Goal: Find contact information: Find contact information

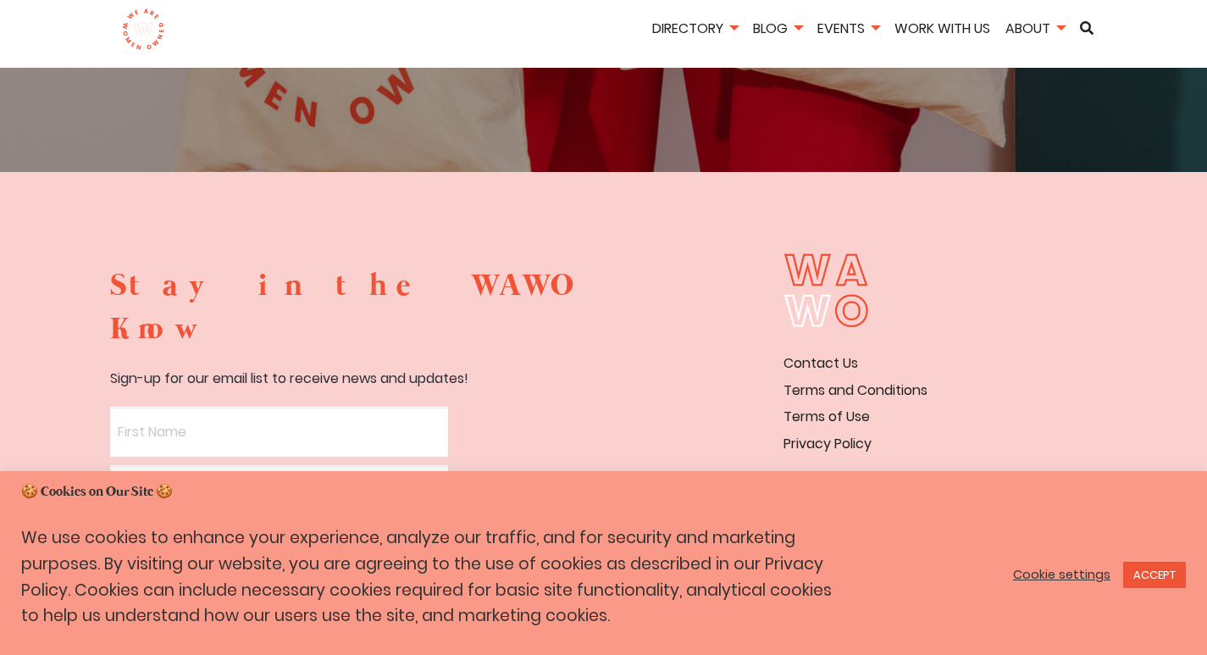
scroll to position [3146, 0]
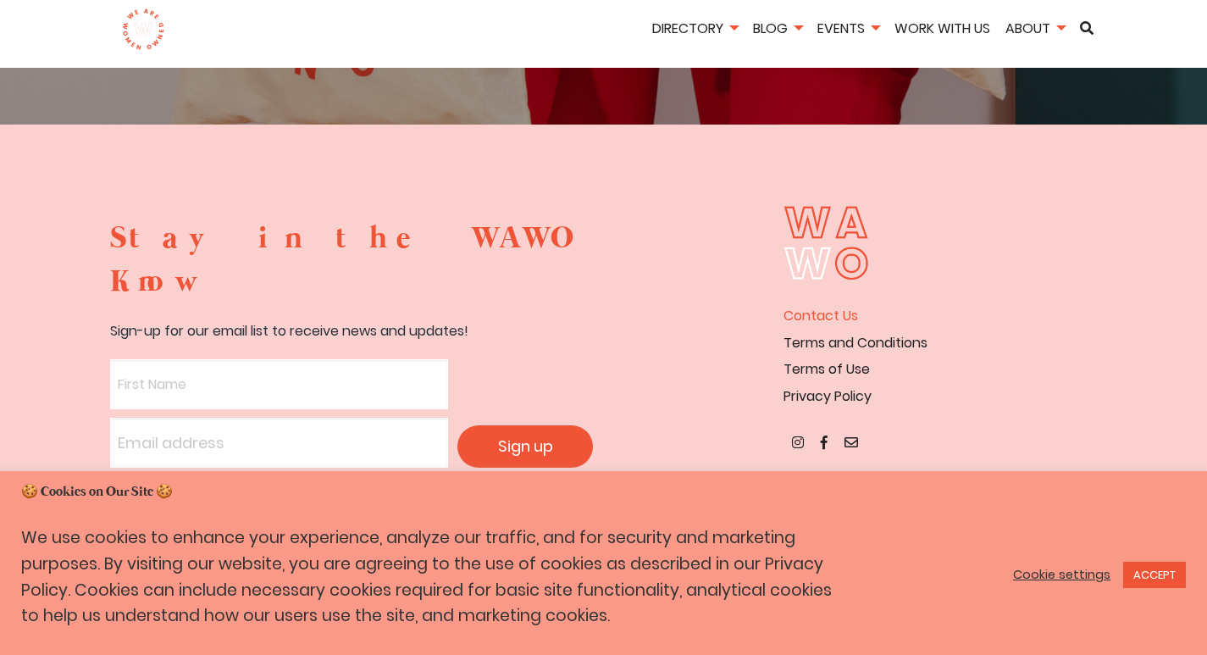
click at [829, 306] on link "Contact Us" at bounding box center [820, 315] width 75 height 19
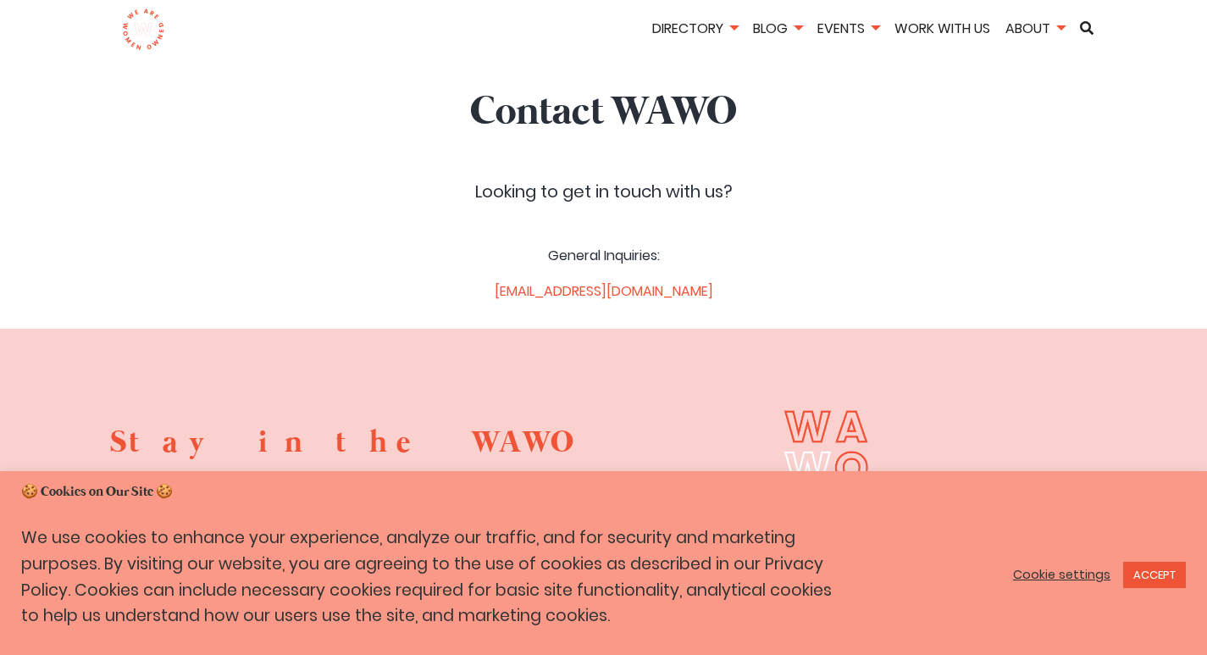
scroll to position [85, 0]
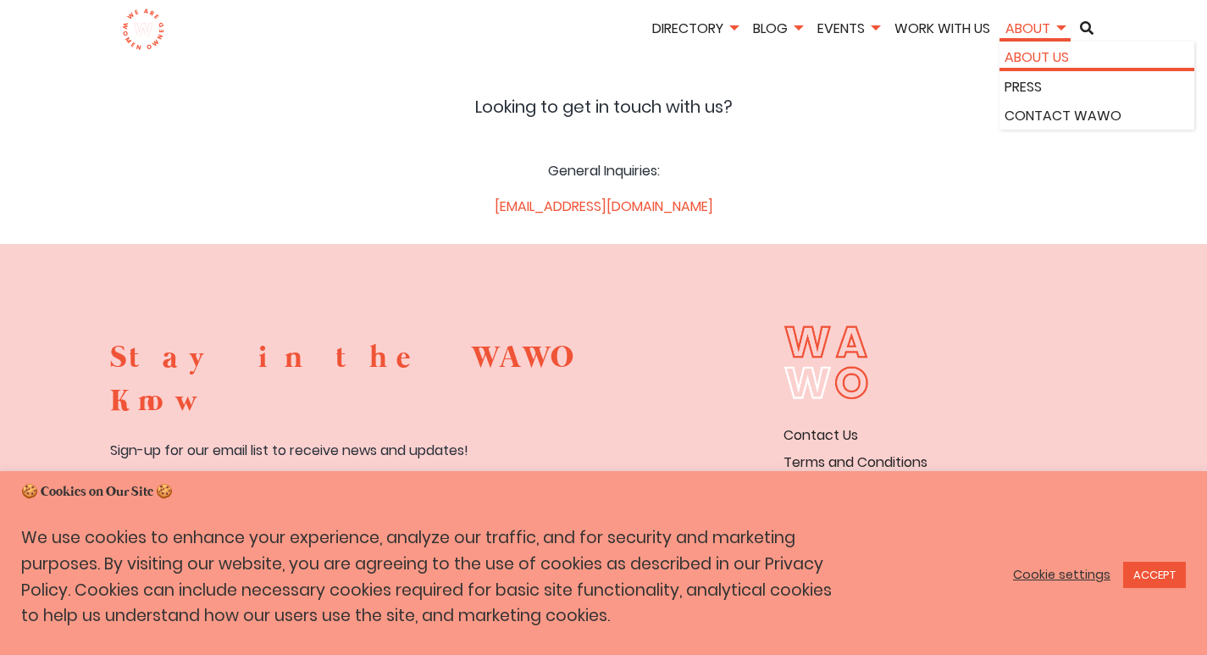
click at [1036, 50] on link "About Us" at bounding box center [1096, 58] width 185 height 22
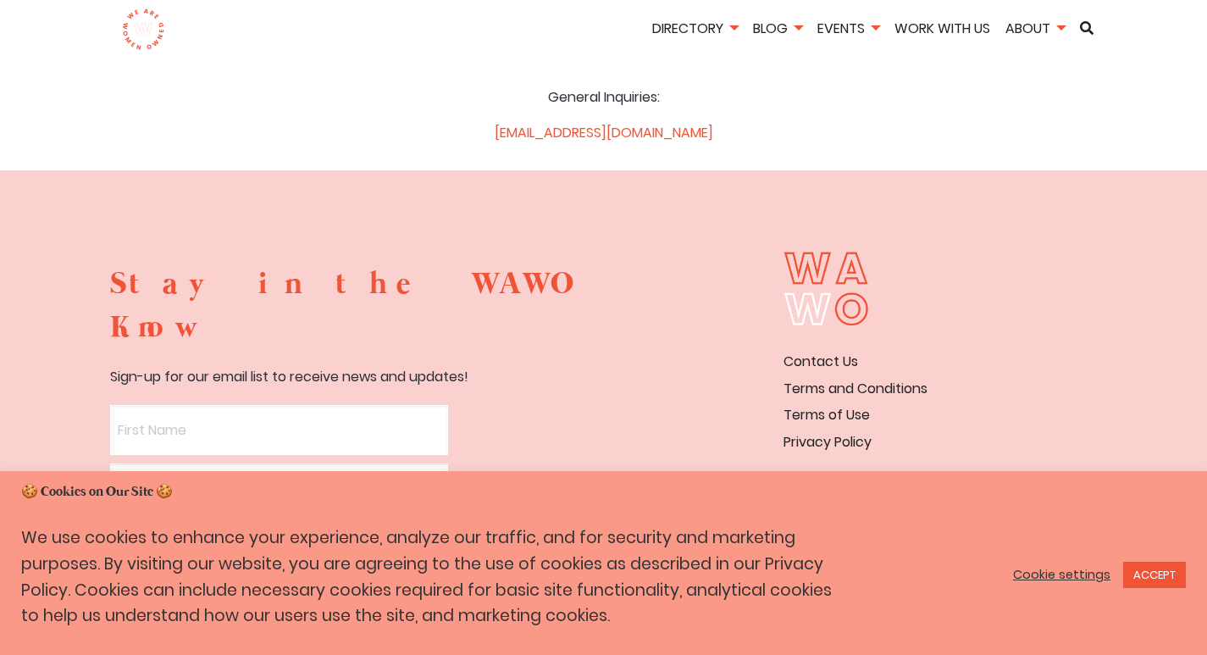
scroll to position [252, 0]
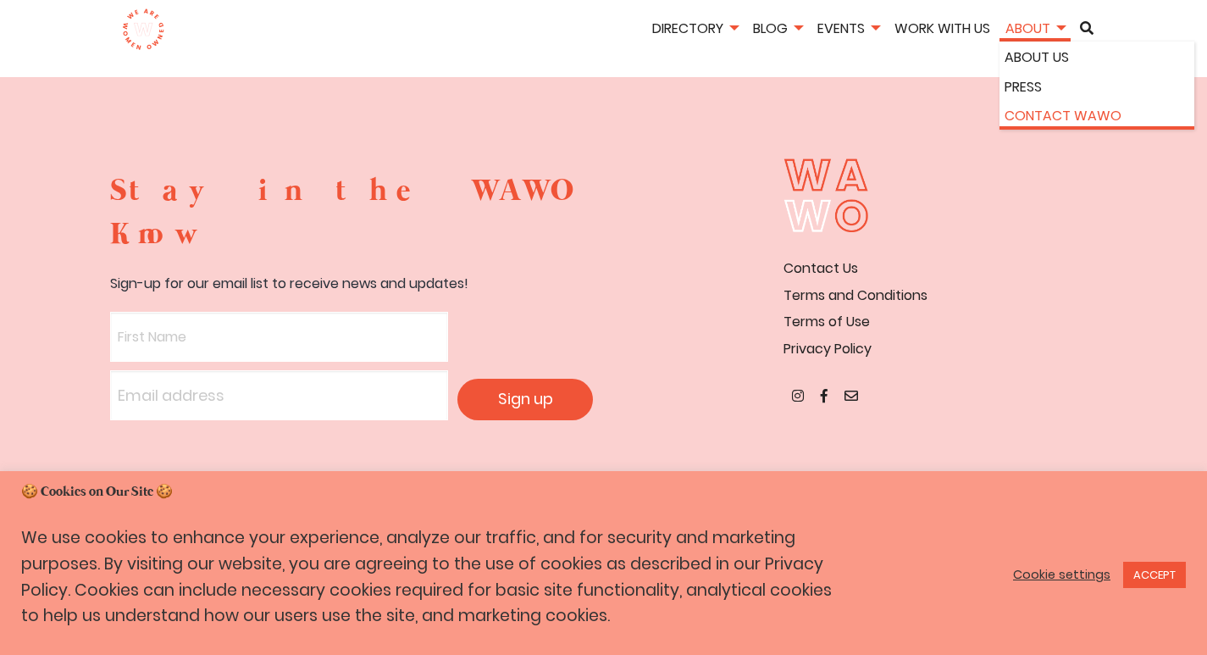
click at [1032, 109] on link "Contact WAWO" at bounding box center [1096, 116] width 185 height 22
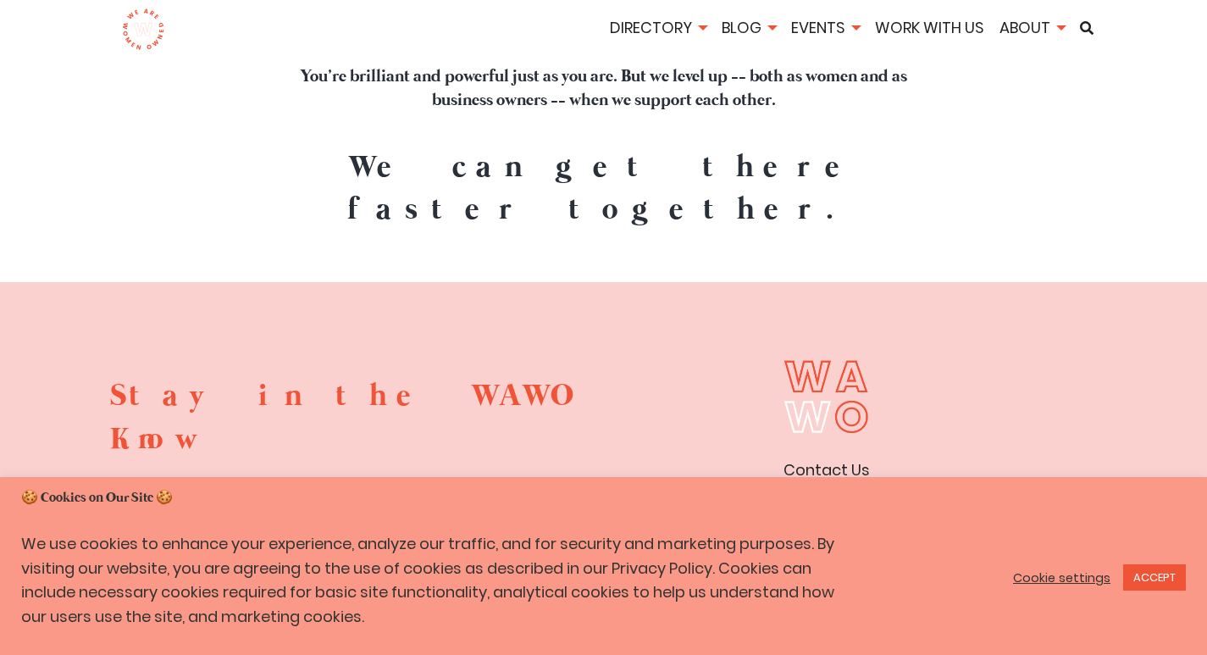
scroll to position [6676, 0]
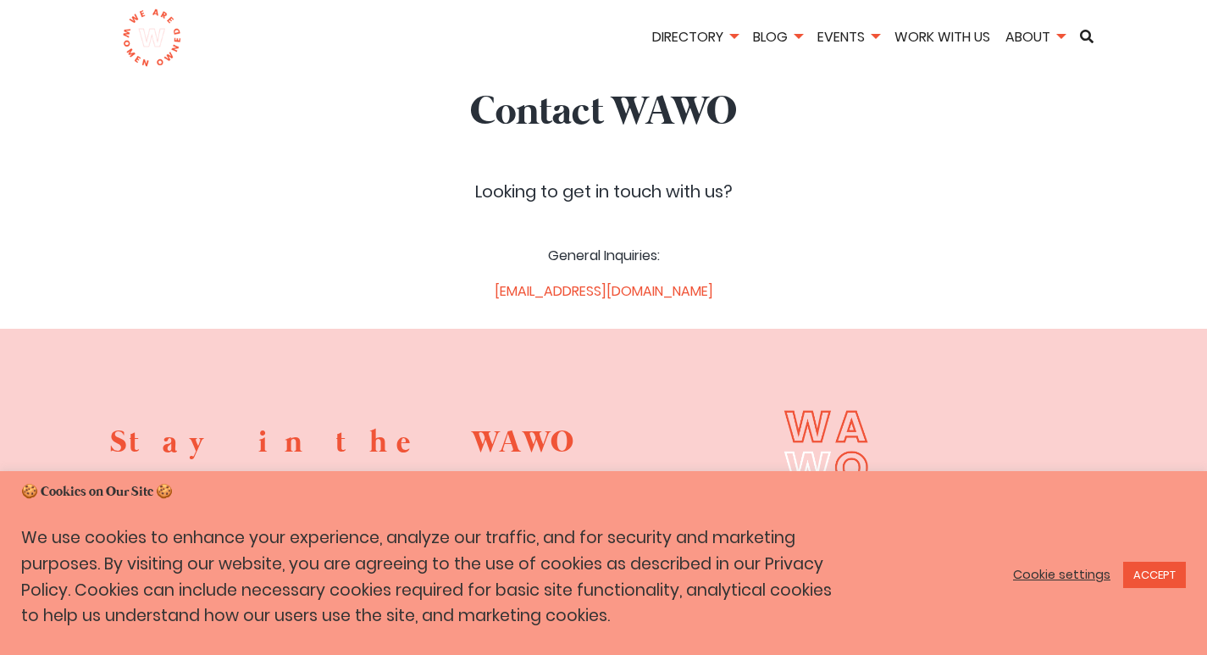
scroll to position [85, 0]
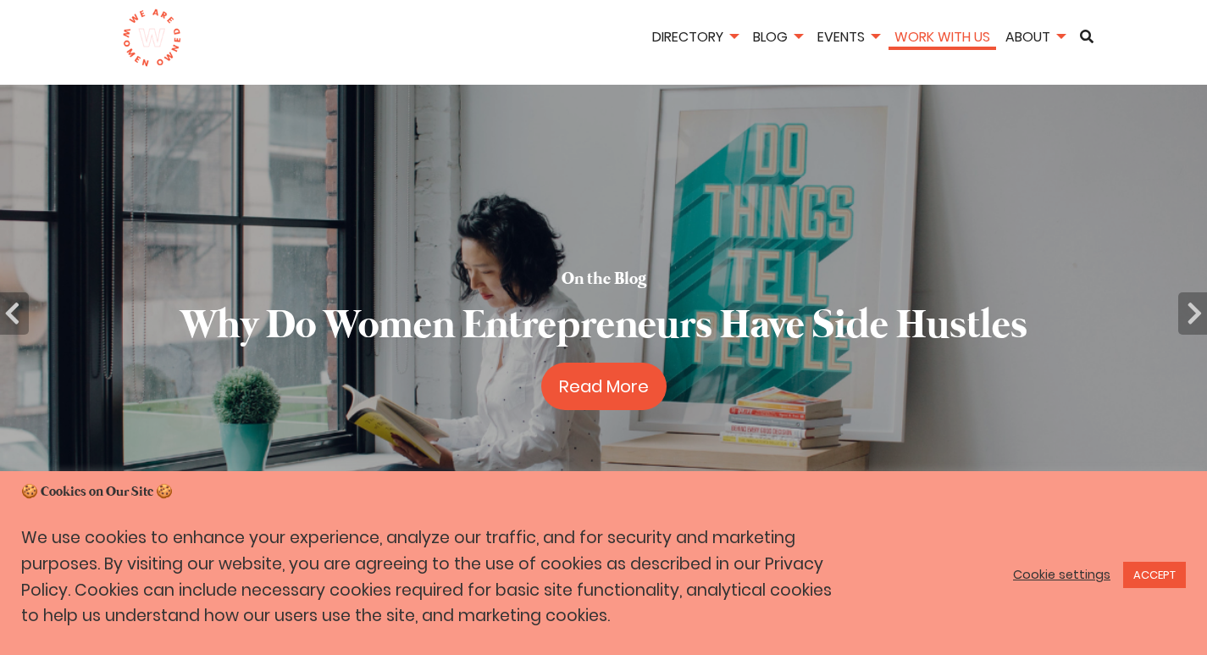
click at [948, 37] on link "Work With Us" at bounding box center [942, 36] width 108 height 19
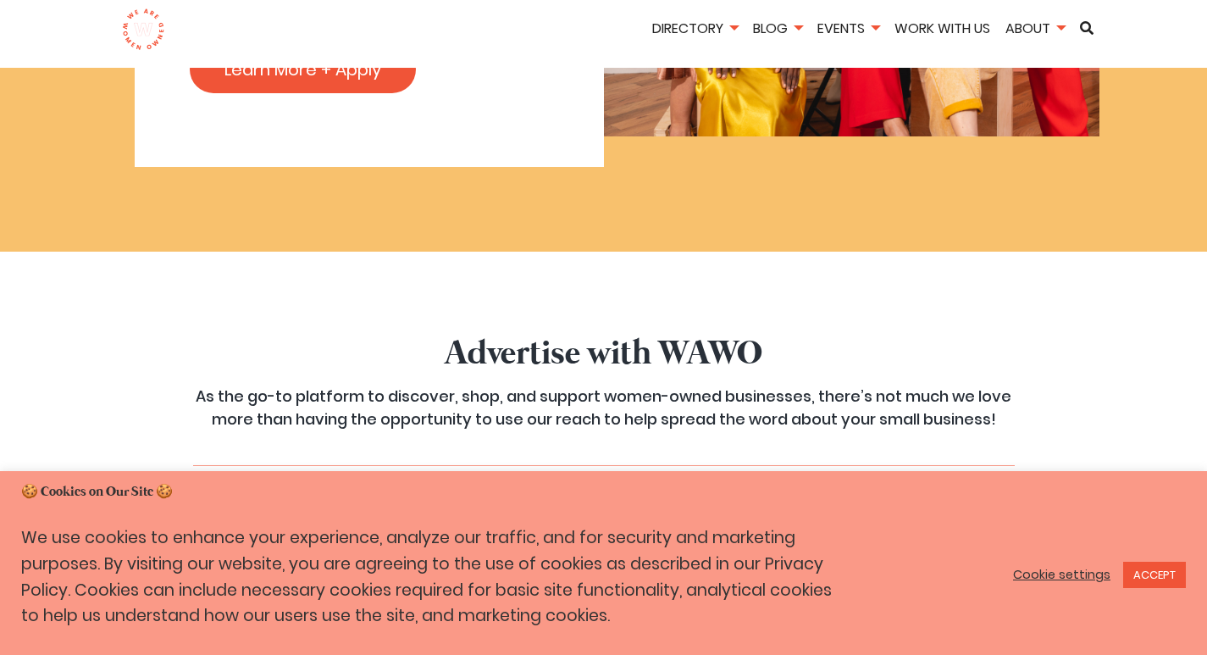
scroll to position [1609, 0]
